Goal: Task Accomplishment & Management: Complete application form

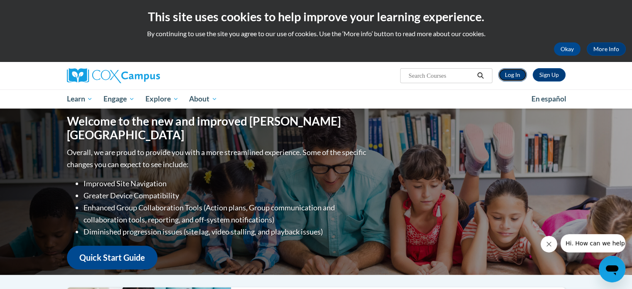
click at [510, 75] on link "Log In" at bounding box center [512, 74] width 29 height 13
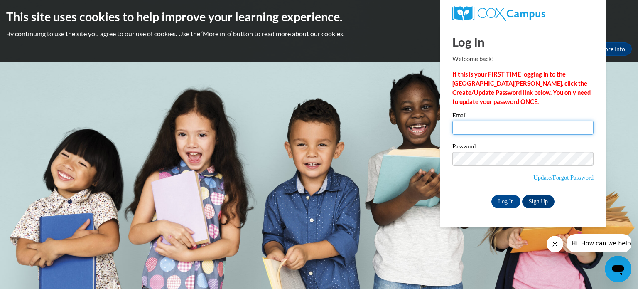
click at [462, 127] on input "Email" at bounding box center [522, 127] width 141 height 14
type input "mfisher@kusd.edu"
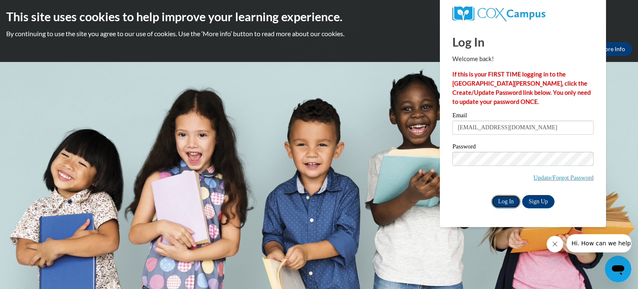
click at [502, 203] on input "Log In" at bounding box center [505, 201] width 29 height 13
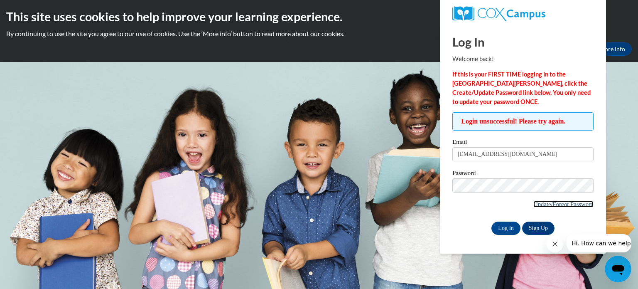
click at [552, 205] on link "Update/Forgot Password" at bounding box center [563, 204] width 60 height 7
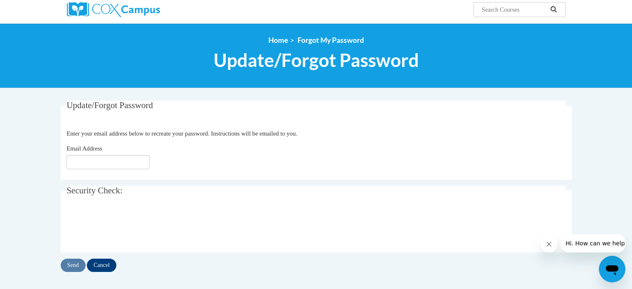
scroll to position [67, 0]
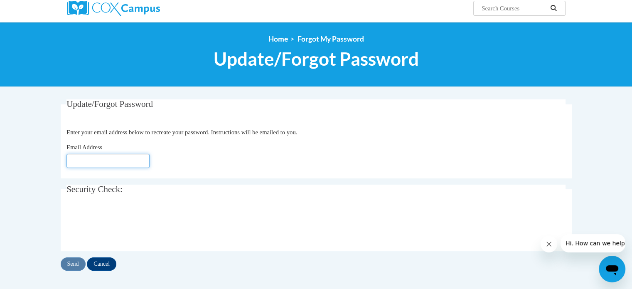
click at [78, 165] on input "Email Address" at bounding box center [107, 161] width 83 height 14
click at [110, 161] on input "mfisher@kusd,edu" at bounding box center [107, 161] width 83 height 14
type input "[EMAIL_ADDRESS][DOMAIN_NAME]"
click at [72, 262] on input "Send" at bounding box center [73, 263] width 25 height 13
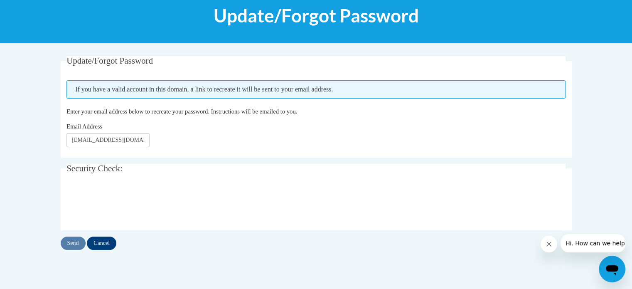
scroll to position [111, 0]
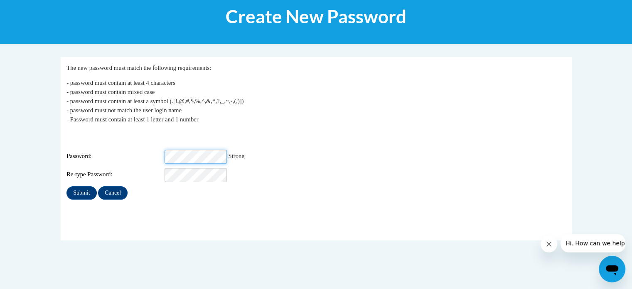
scroll to position [113, 0]
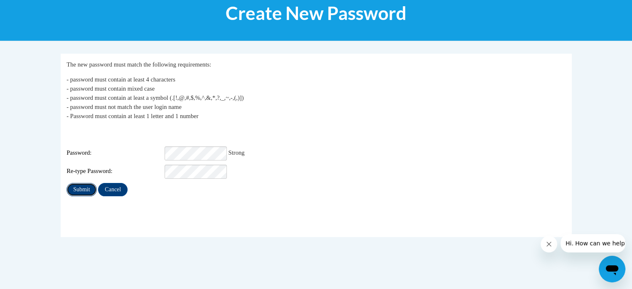
click at [82, 183] on input "Submit" at bounding box center [81, 189] width 30 height 13
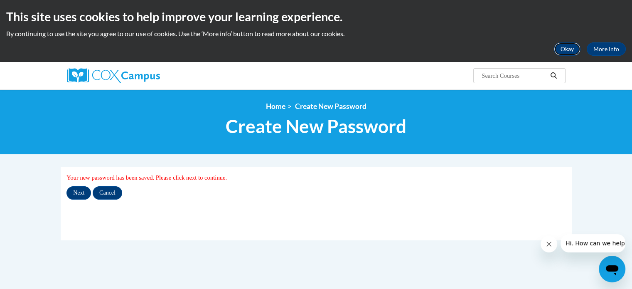
click at [568, 51] on button "Okay" at bounding box center [566, 48] width 27 height 13
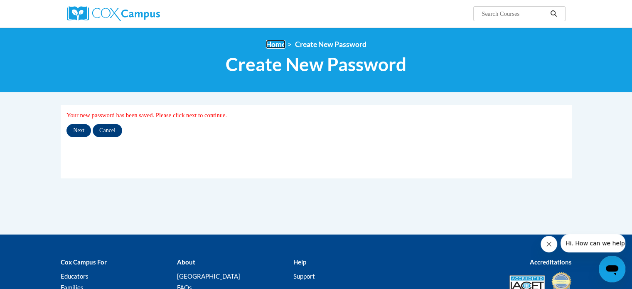
click at [271, 42] on link "Home" at bounding box center [276, 44] width 20 height 9
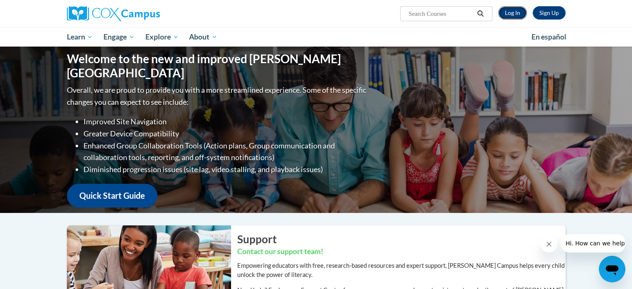
click at [514, 14] on link "Log In" at bounding box center [512, 12] width 29 height 13
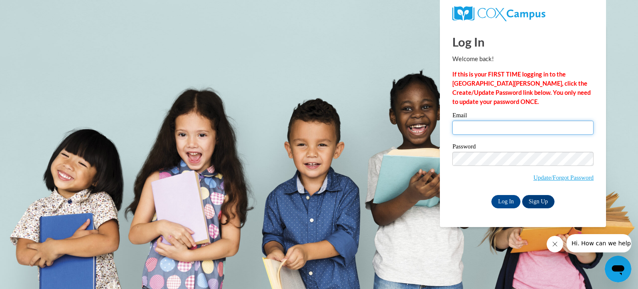
click at [481, 130] on input "Email" at bounding box center [522, 127] width 141 height 14
type input "[EMAIL_ADDRESS][DOMAIN_NAME]"
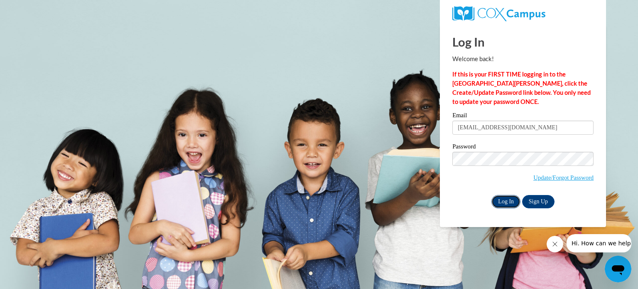
click at [507, 206] on input "Log In" at bounding box center [505, 201] width 29 height 13
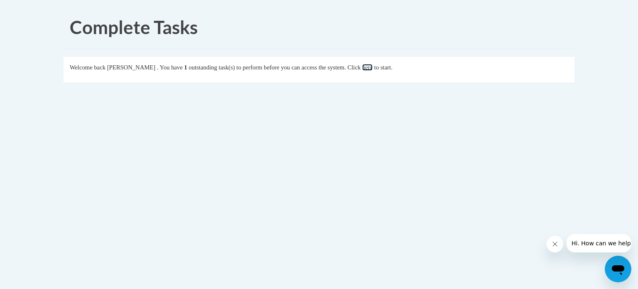
click at [372, 68] on link "here" at bounding box center [367, 67] width 10 height 7
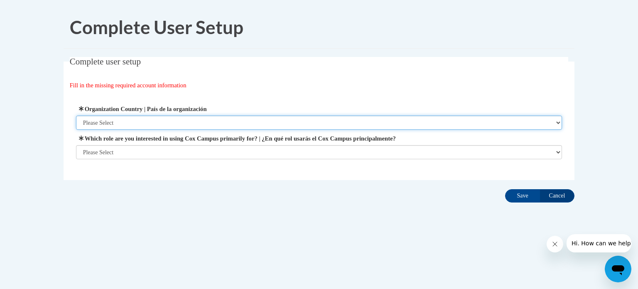
click at [212, 125] on select "Please Select [GEOGRAPHIC_DATA] | [GEOGRAPHIC_DATA] Outside of [GEOGRAPHIC_DATA…" at bounding box center [319, 122] width 486 height 14
select select "ad49bcad-a171-4b2e-b99c-48b446064914"
click at [76, 115] on select "Please Select [GEOGRAPHIC_DATA] | [GEOGRAPHIC_DATA] Outside of [GEOGRAPHIC_DATA…" at bounding box center [319, 122] width 486 height 14
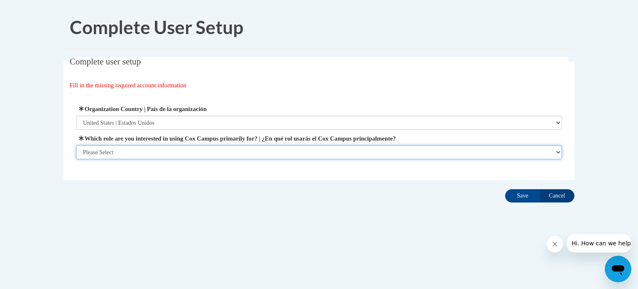
click at [151, 153] on select "Please Select College/University | Colegio/Universidad Community/Nonprofit Part…" at bounding box center [319, 152] width 486 height 14
select select "fbf2d438-af2f-41f8-98f1-81c410e29de3"
click at [76, 159] on select "Please Select College/University | Colegio/Universidad Community/Nonprofit Part…" at bounding box center [319, 152] width 486 height 14
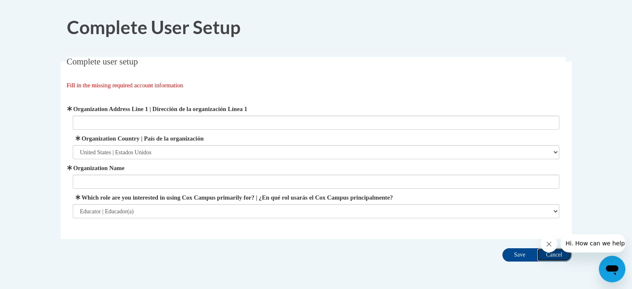
click at [554, 255] on input "Cancel" at bounding box center [553, 254] width 35 height 13
